Goal: Task Accomplishment & Management: Use online tool/utility

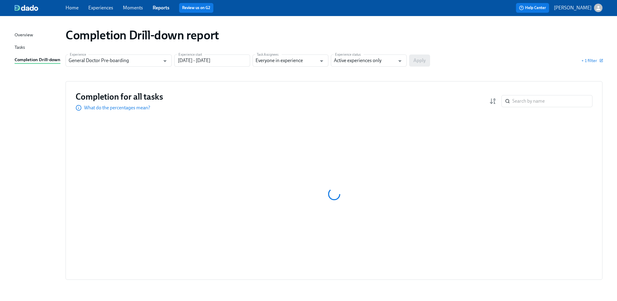
click at [73, 9] on link "Home" at bounding box center [72, 8] width 13 height 6
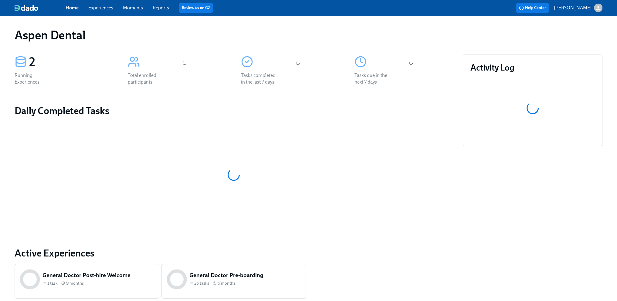
click at [104, 8] on link "Experiences" at bounding box center [100, 8] width 25 height 6
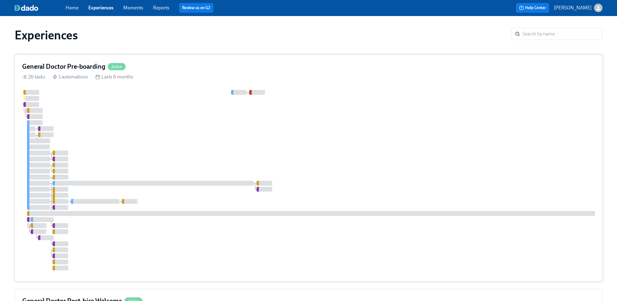
click at [238, 146] on div at bounding box center [366, 180] width 688 height 181
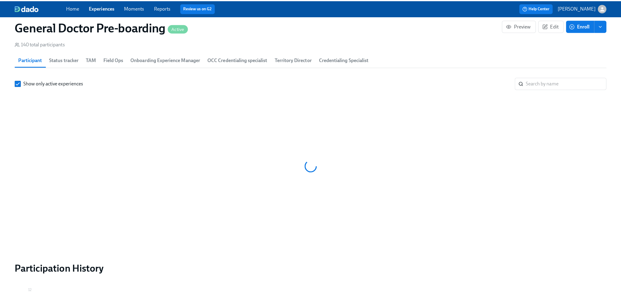
scroll to position [0, 13496]
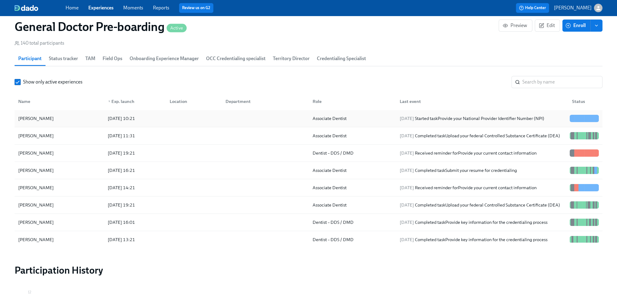
click at [47, 122] on div "[PERSON_NAME]" at bounding box center [36, 118] width 40 height 7
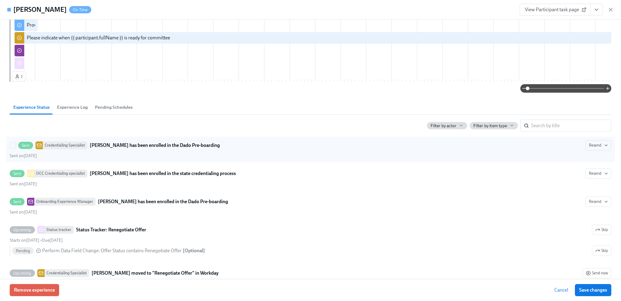
scroll to position [302, 0]
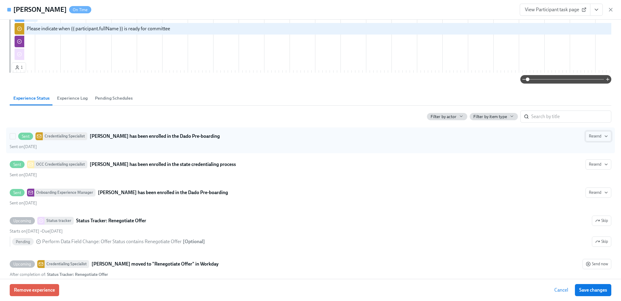
click at [600, 142] on button "Resend" at bounding box center [599, 136] width 26 height 10
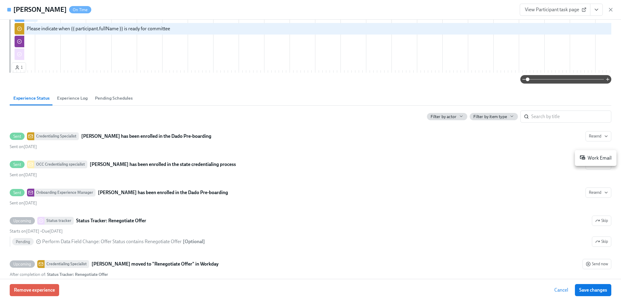
click at [599, 156] on div "Work Email" at bounding box center [596, 158] width 32 height 7
